Goal: Check status: Check status

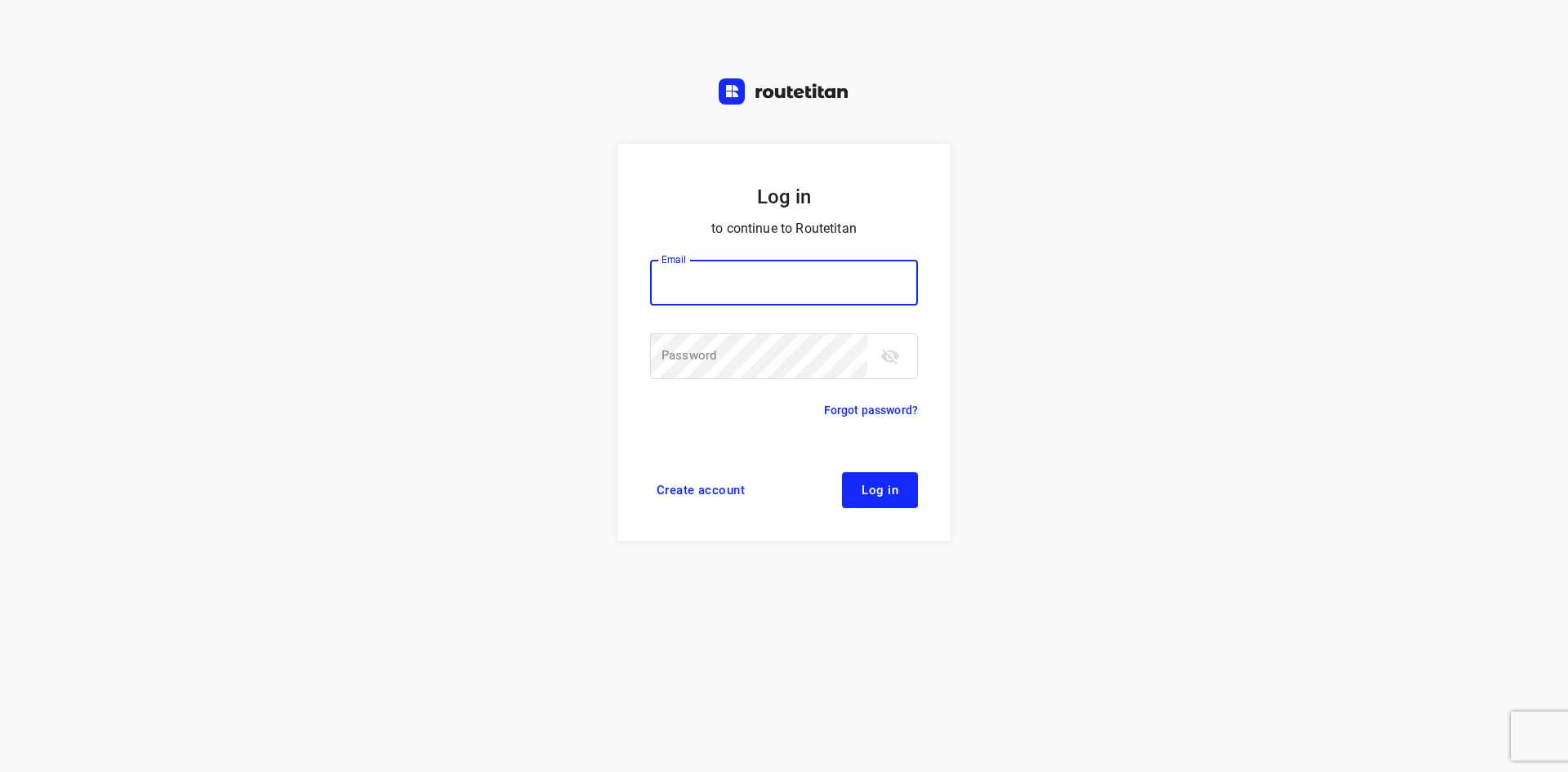
drag, startPoint x: 747, startPoint y: 259, endPoint x: 744, endPoint y: 270, distance: 11.4
click at [745, 265] on div "Email Email ​ Password Password ​" at bounding box center [784, 320] width 268 height 162
click at [744, 277] on input "email" at bounding box center [784, 283] width 268 height 46
type input "remco@fruitopjewerk.nl"
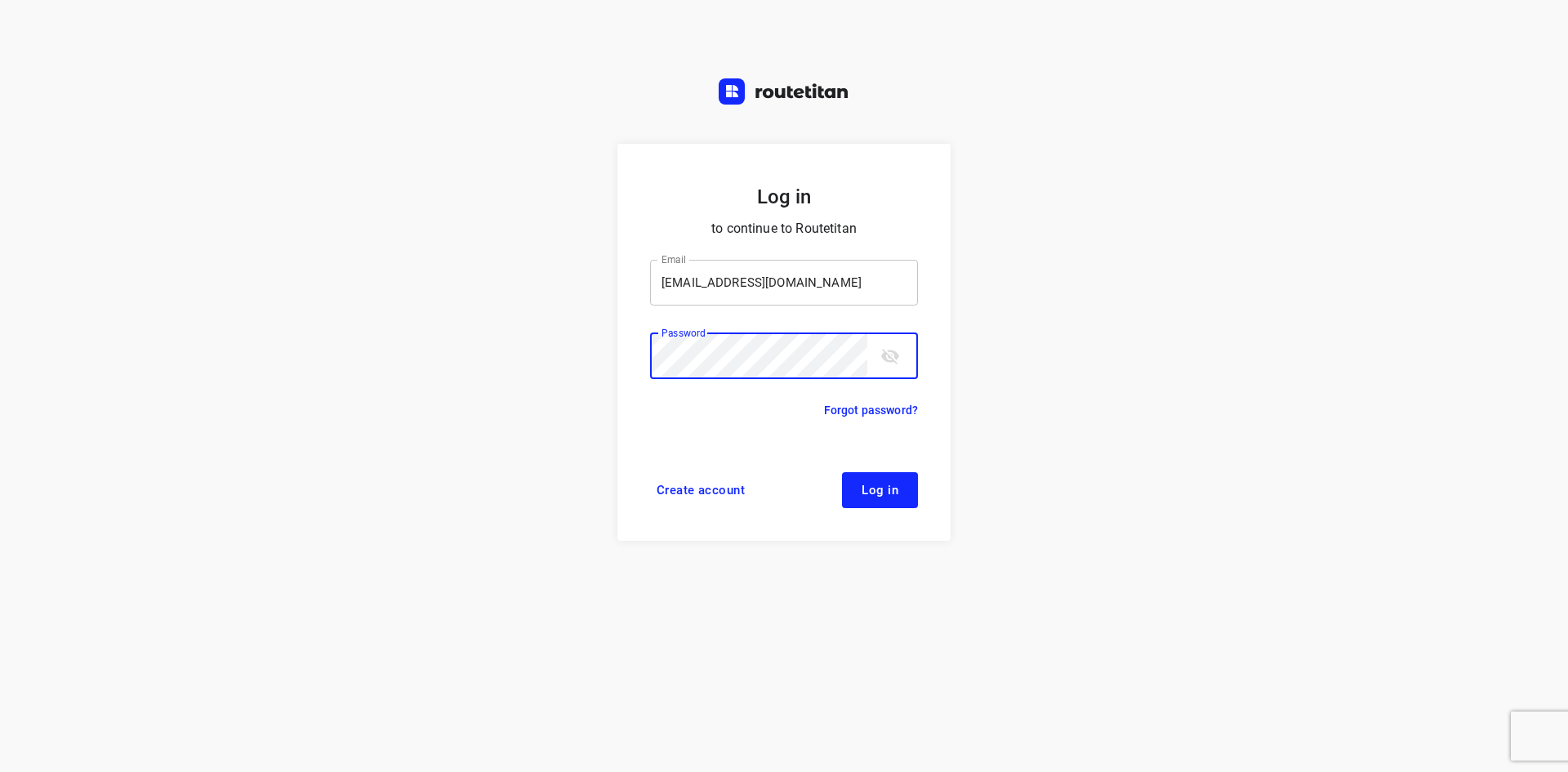
click at [842, 472] on button "Log in" at bounding box center [880, 490] width 76 height 36
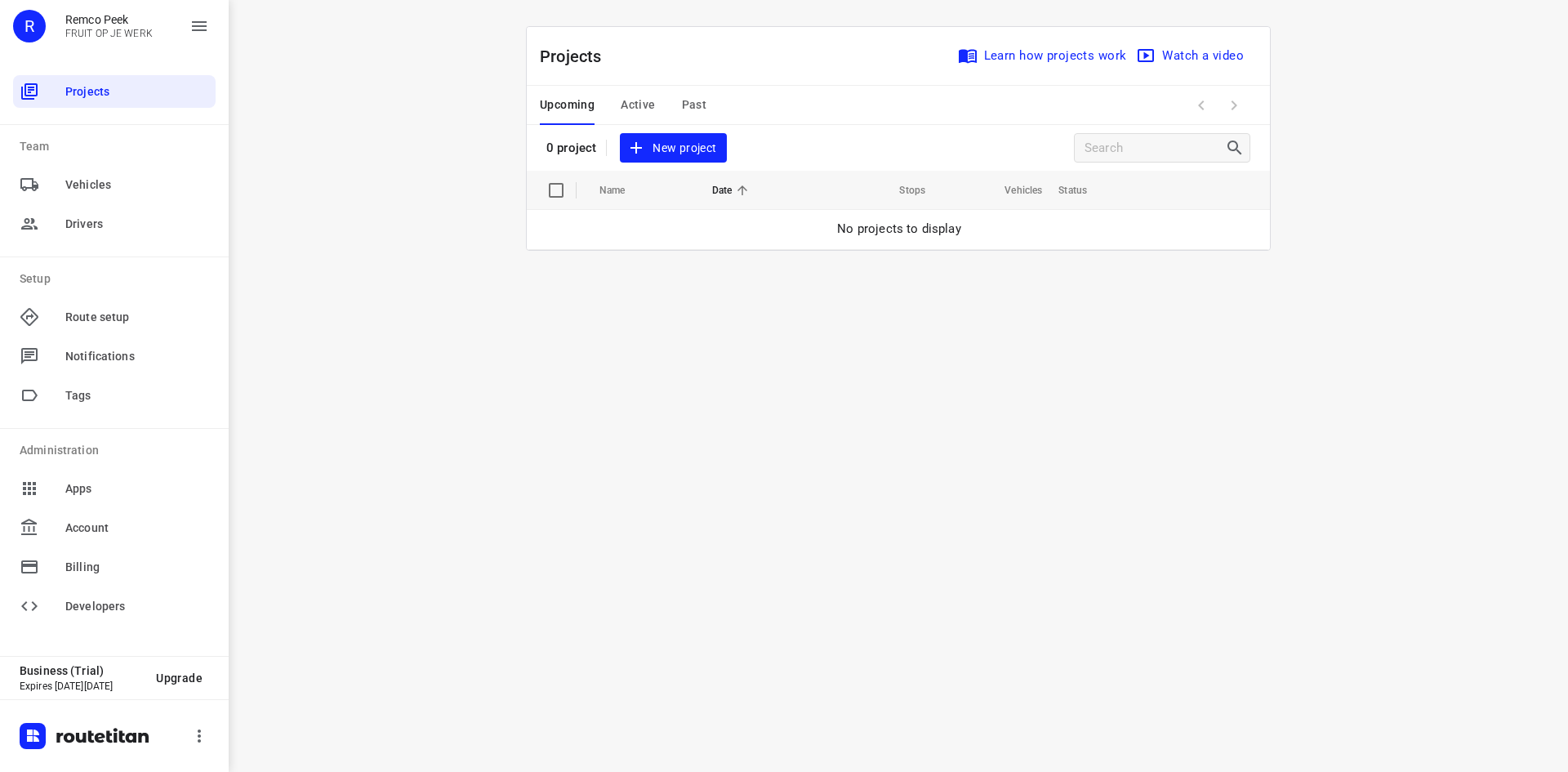
click at [690, 98] on span "Past" at bounding box center [695, 104] width 25 height 21
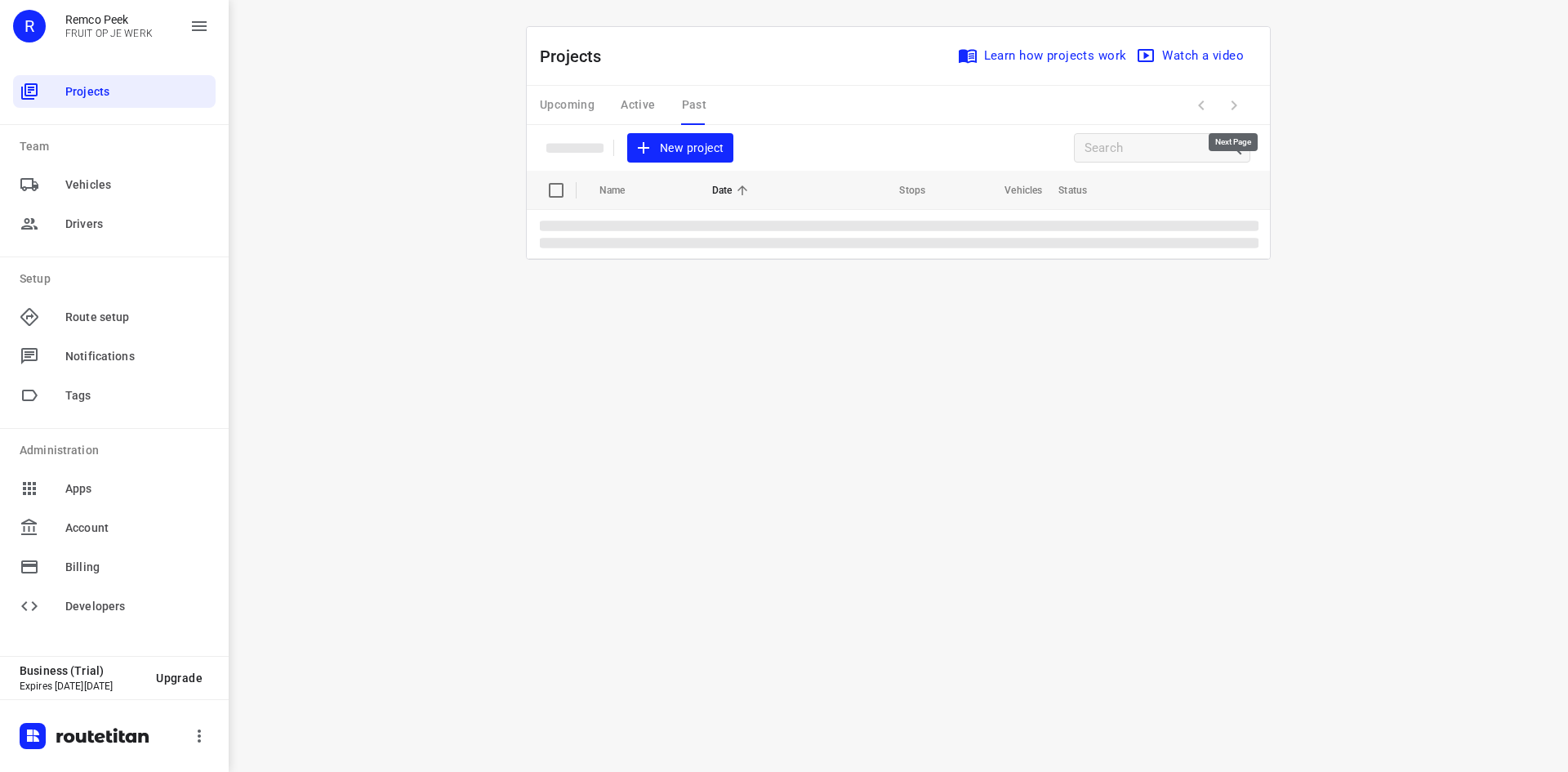
click at [1240, 105] on span at bounding box center [1234, 105] width 33 height 33
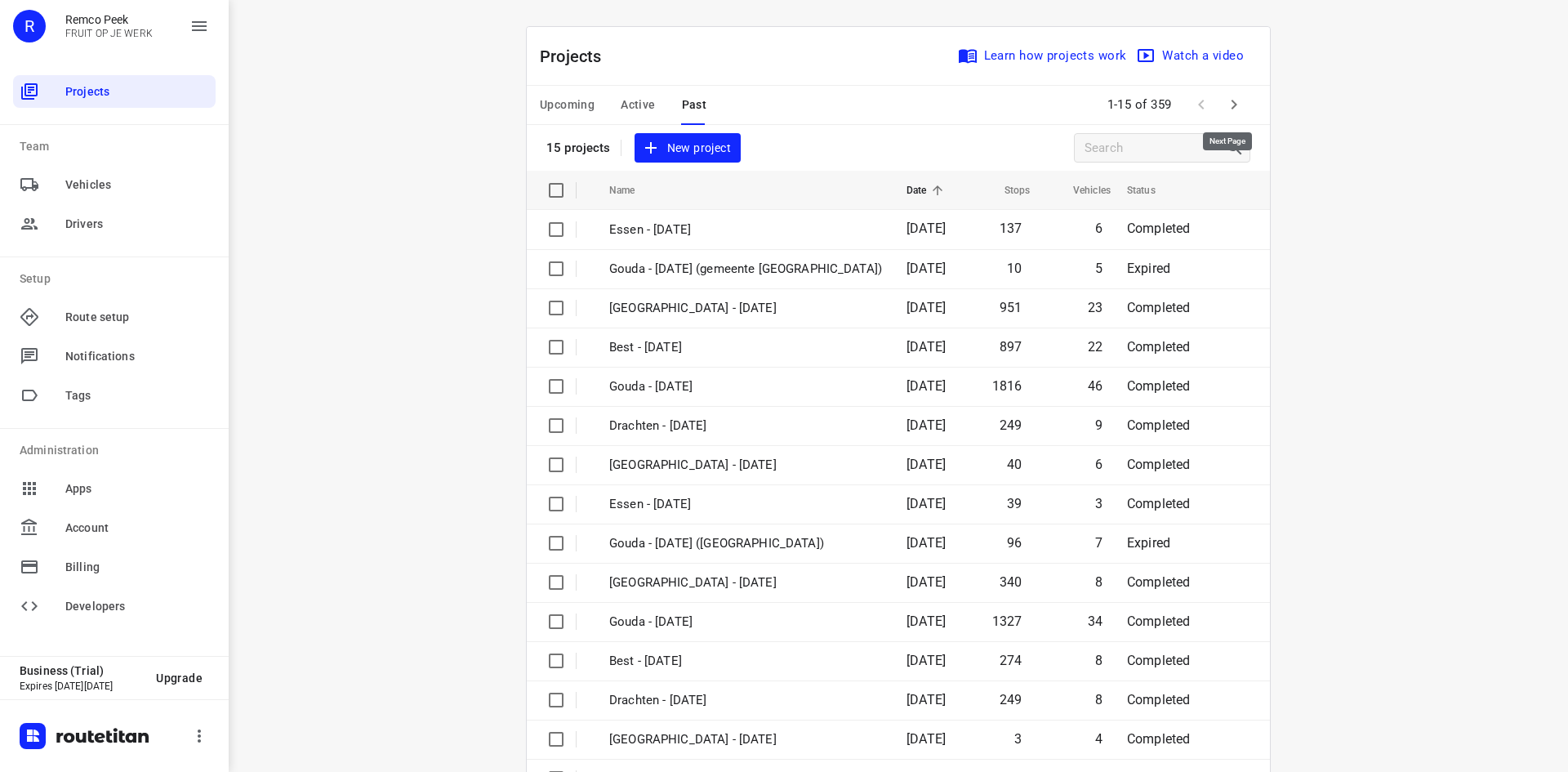
click at [1240, 105] on button "button" at bounding box center [1234, 104] width 33 height 33
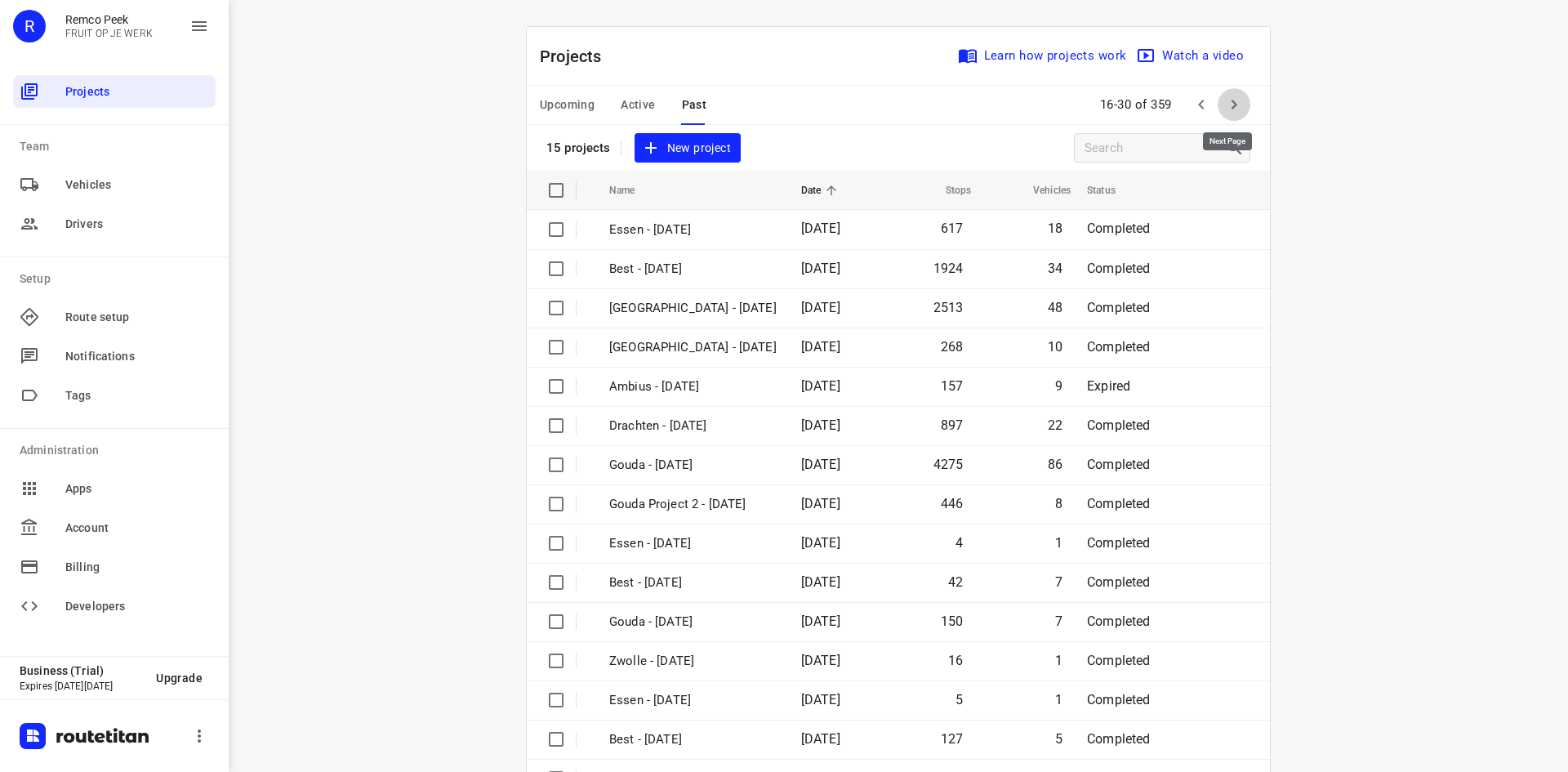
click at [1240, 105] on button "button" at bounding box center [1234, 104] width 33 height 33
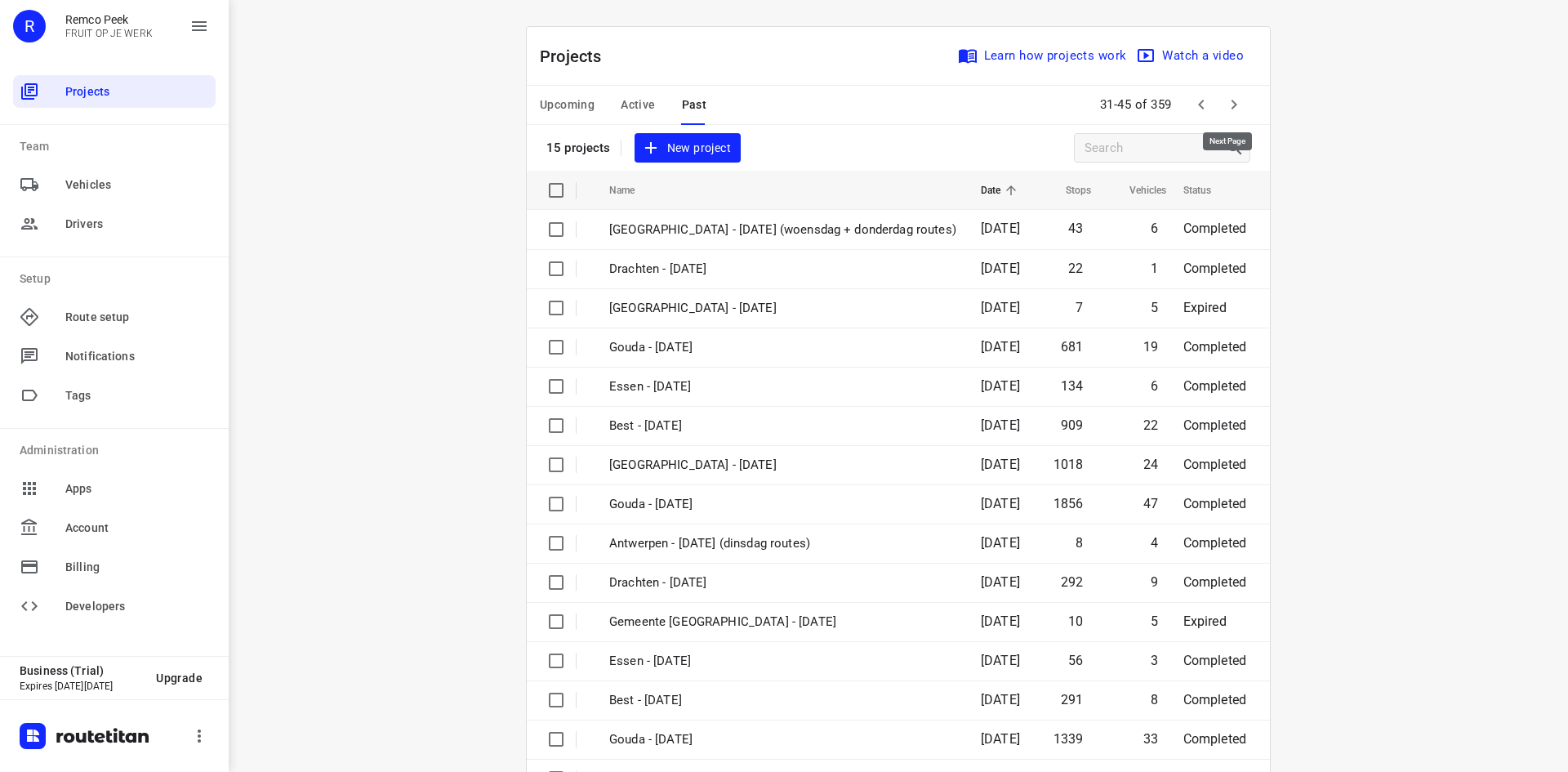
click at [1240, 104] on button "button" at bounding box center [1234, 104] width 33 height 33
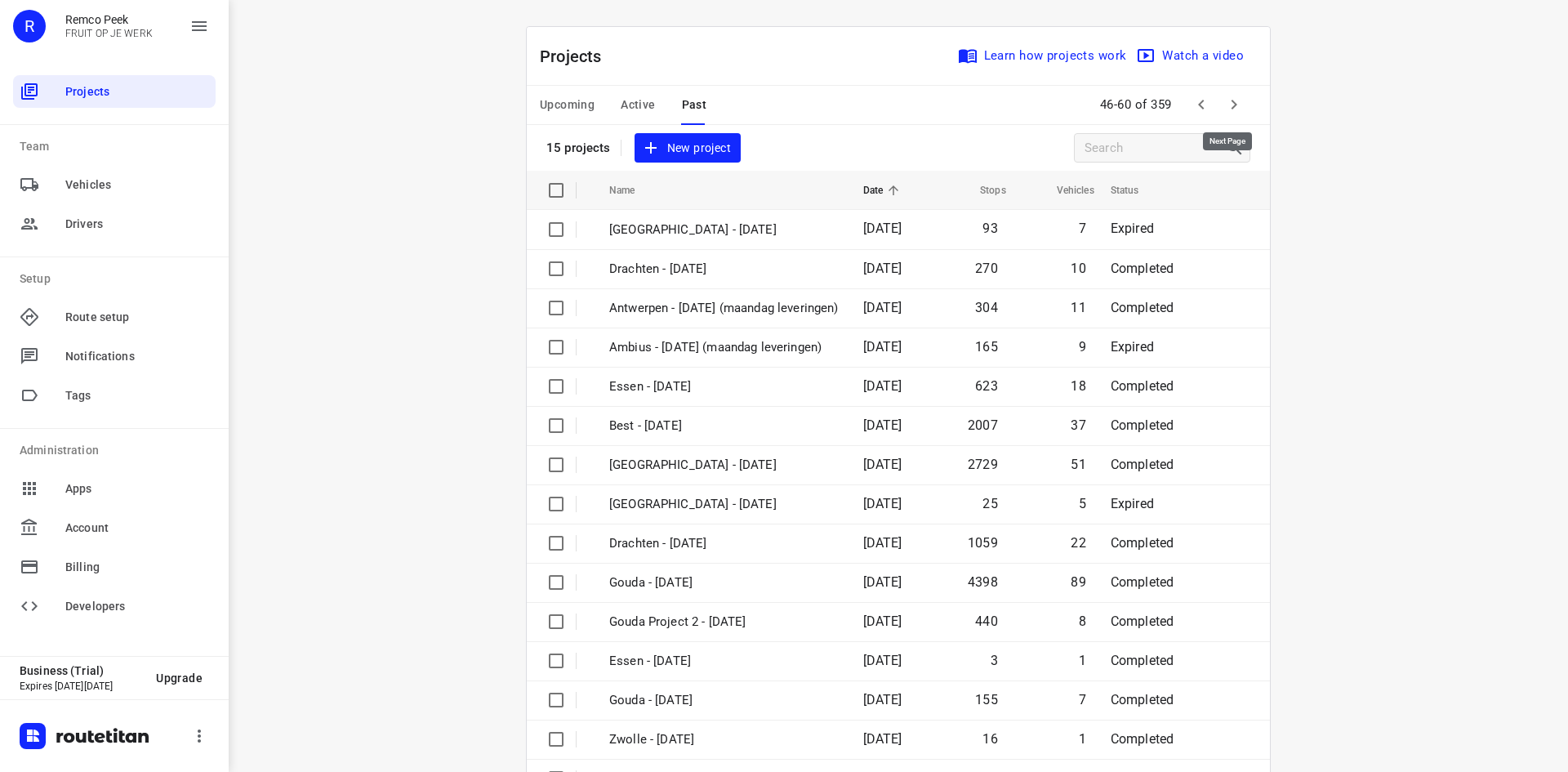
click at [1240, 104] on button "button" at bounding box center [1234, 104] width 33 height 33
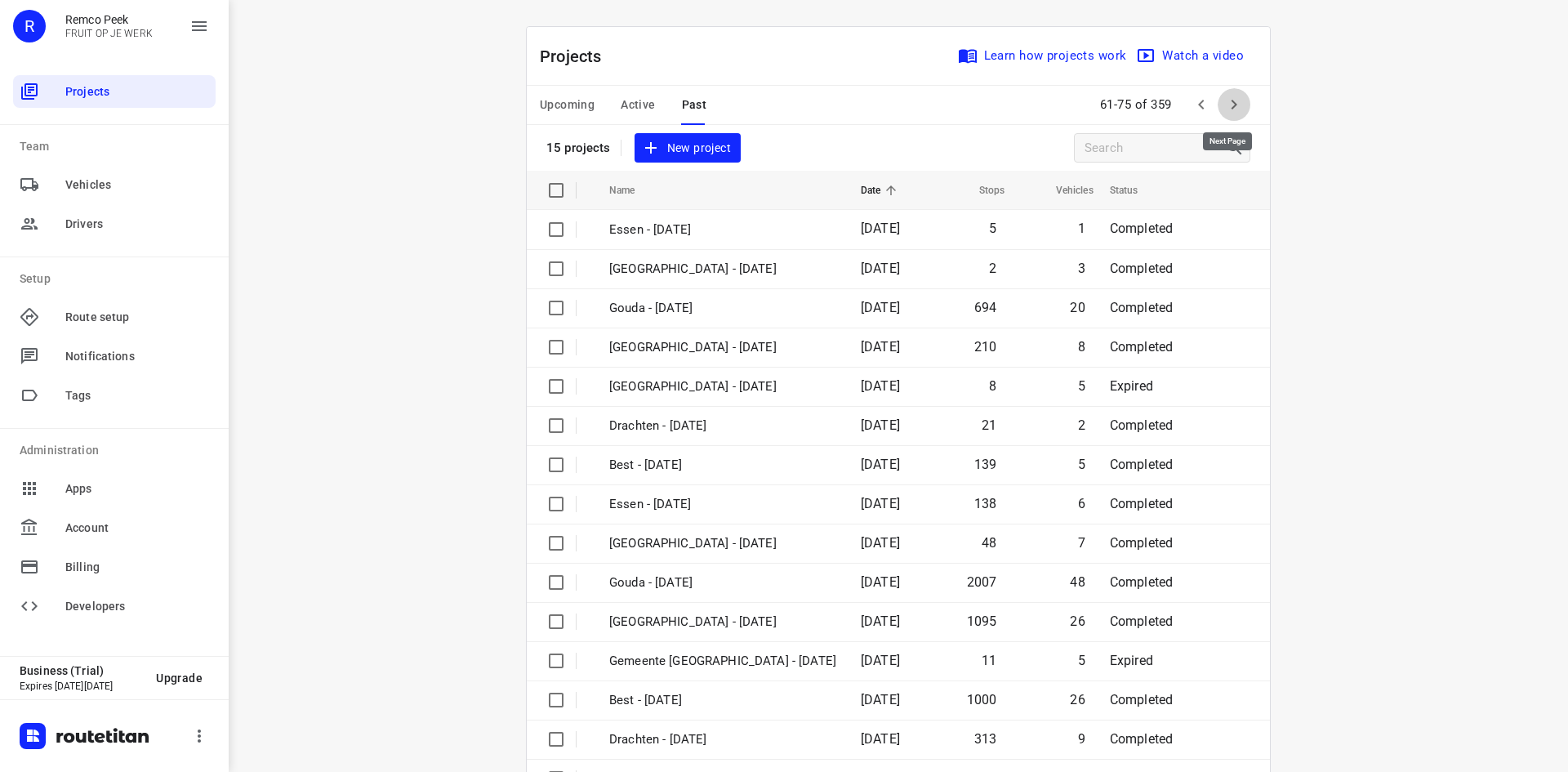
click at [1240, 104] on button "button" at bounding box center [1234, 104] width 33 height 33
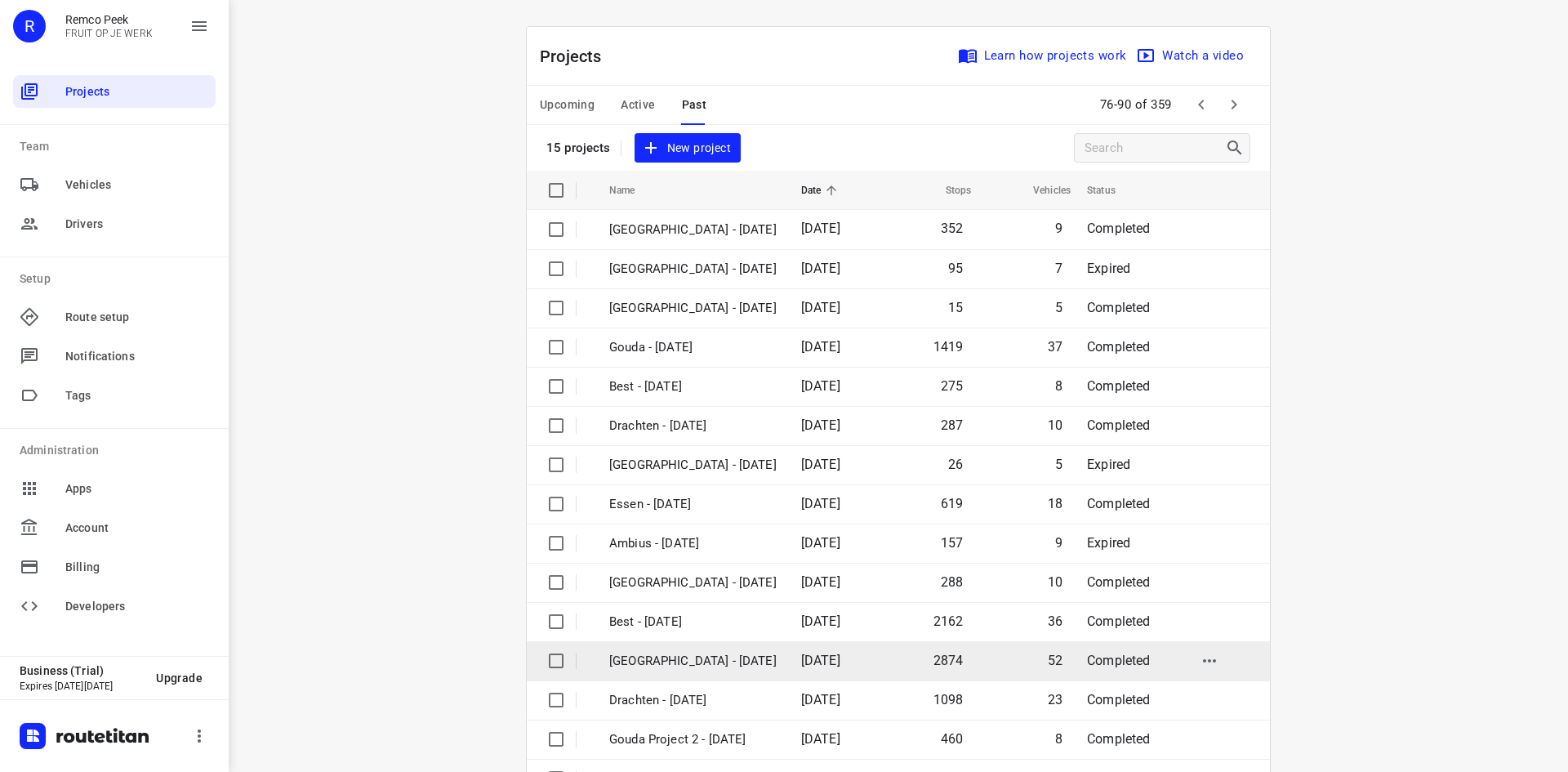
click at [709, 648] on td "[GEOGRAPHIC_DATA] - [DATE]" at bounding box center [690, 661] width 195 height 39
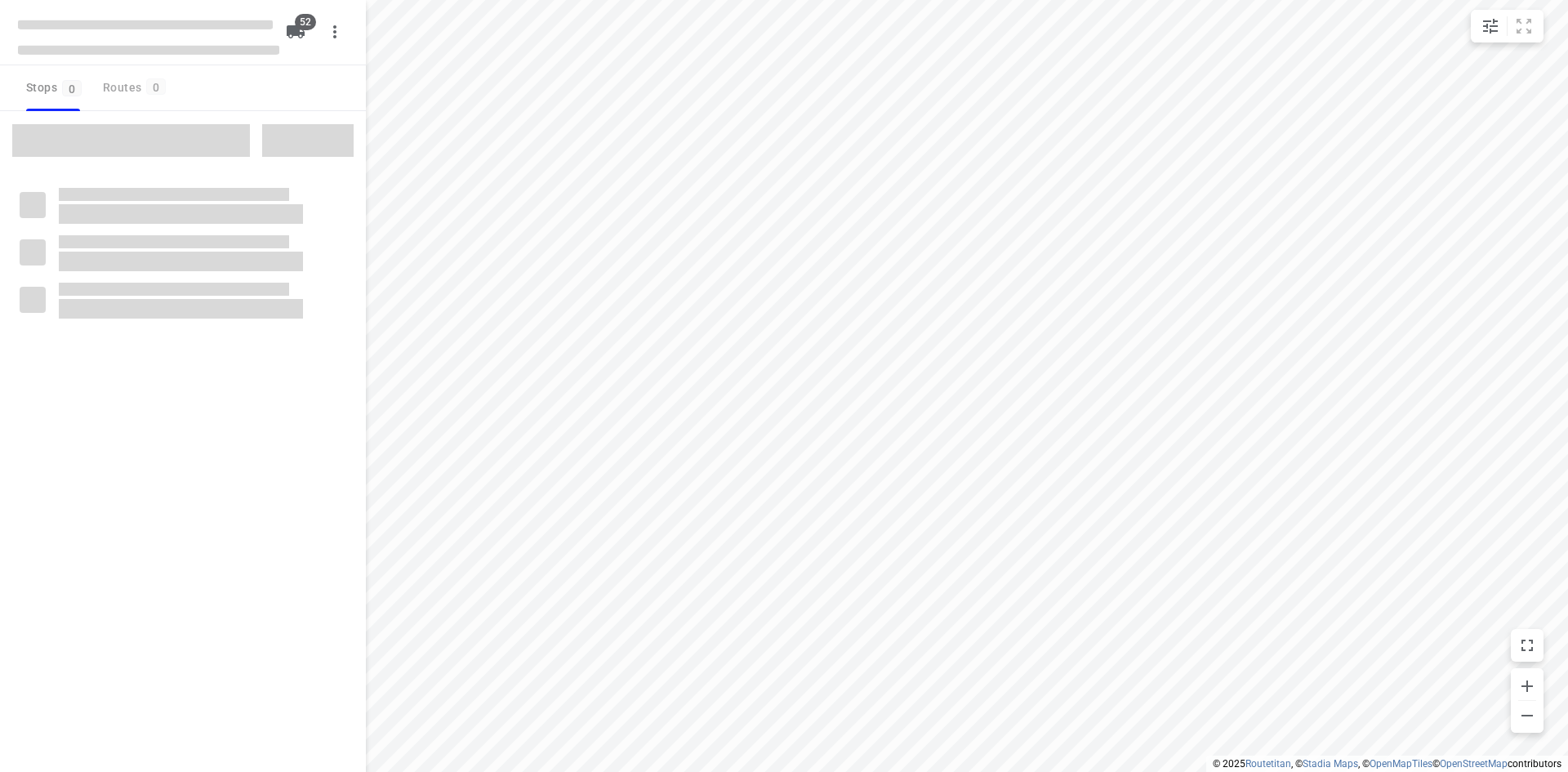
type input "distance"
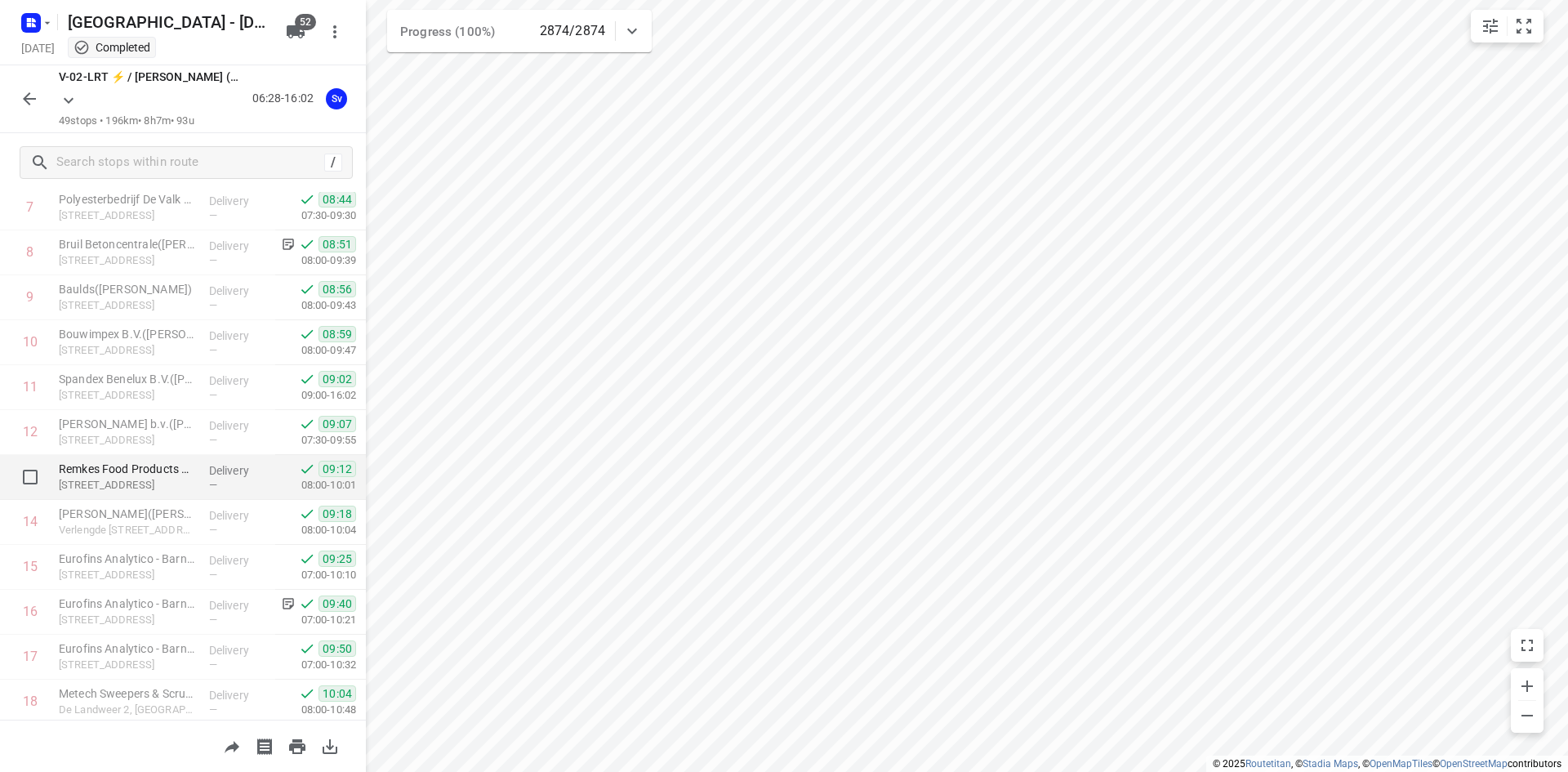
scroll to position [408, 0]
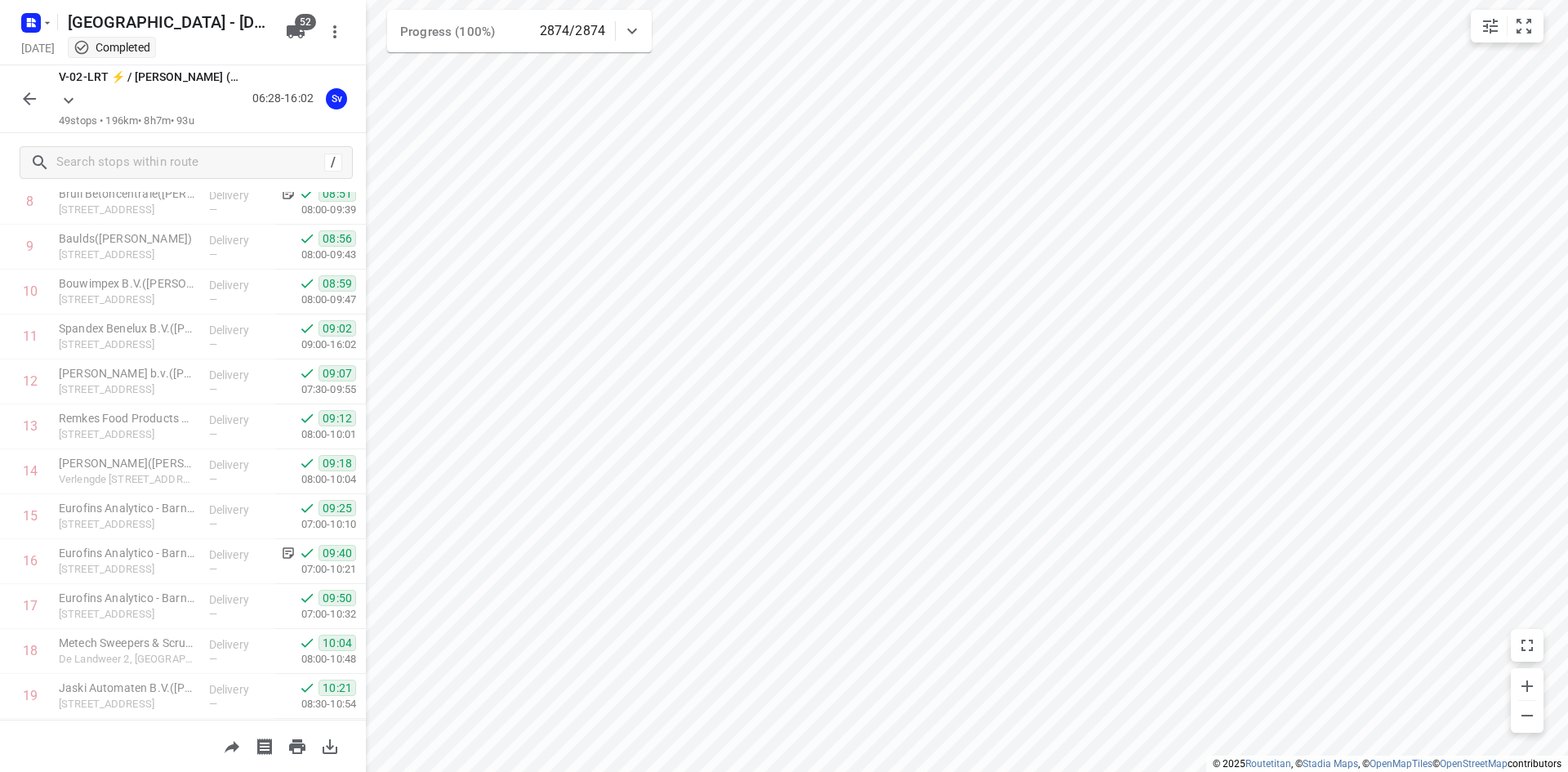
click at [21, 78] on div "V-02-LRT ⚡ / [PERSON_NAME] ([GEOGRAPHIC_DATA]) 49 stops • 196km • 8h7m • 93u 06…" at bounding box center [183, 99] width 366 height 68
click at [27, 97] on icon "button" at bounding box center [30, 99] width 20 height 20
